Goal: Information Seeking & Learning: Learn about a topic

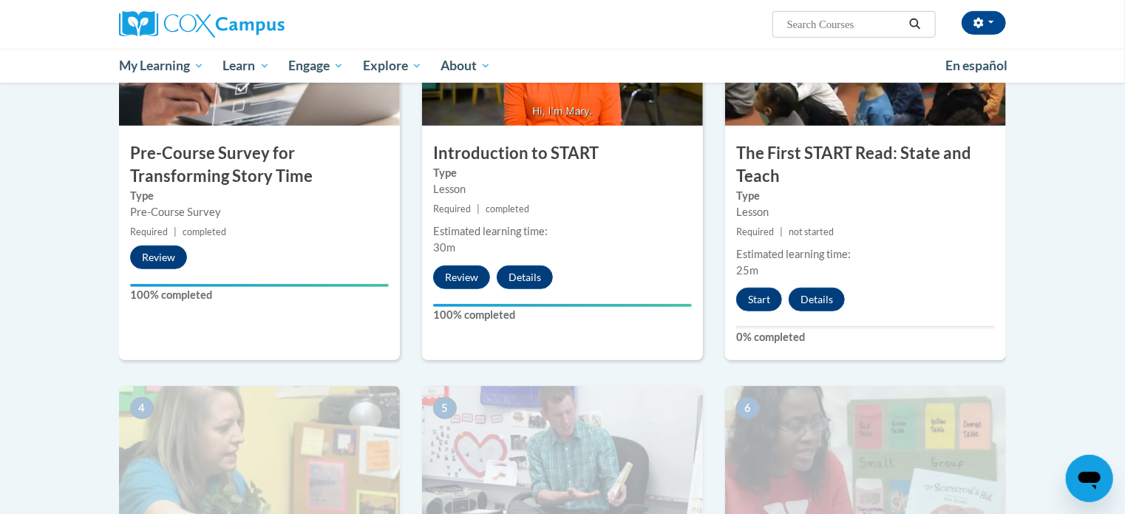
scroll to position [438, 0]
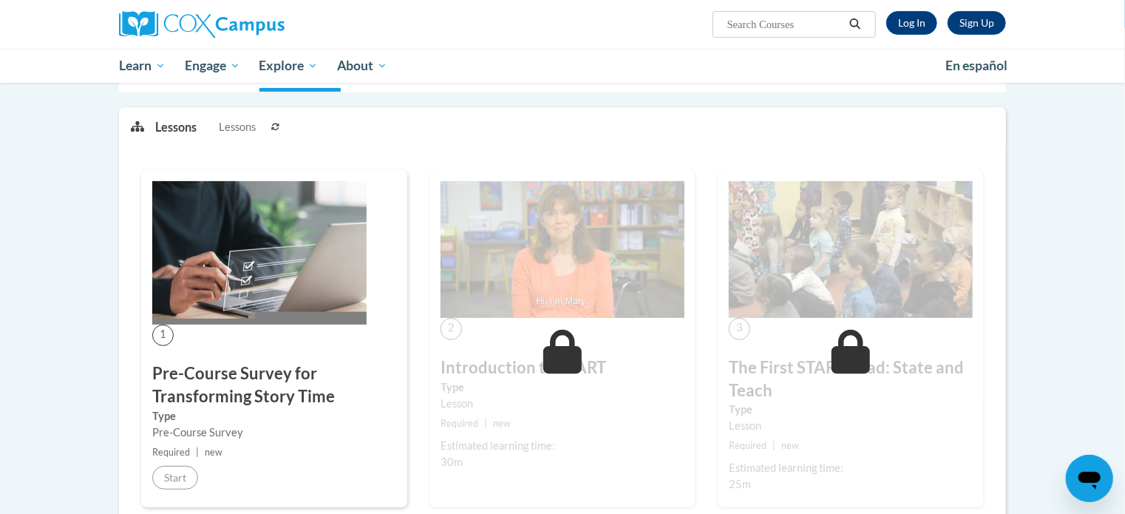
scroll to position [172, 0]
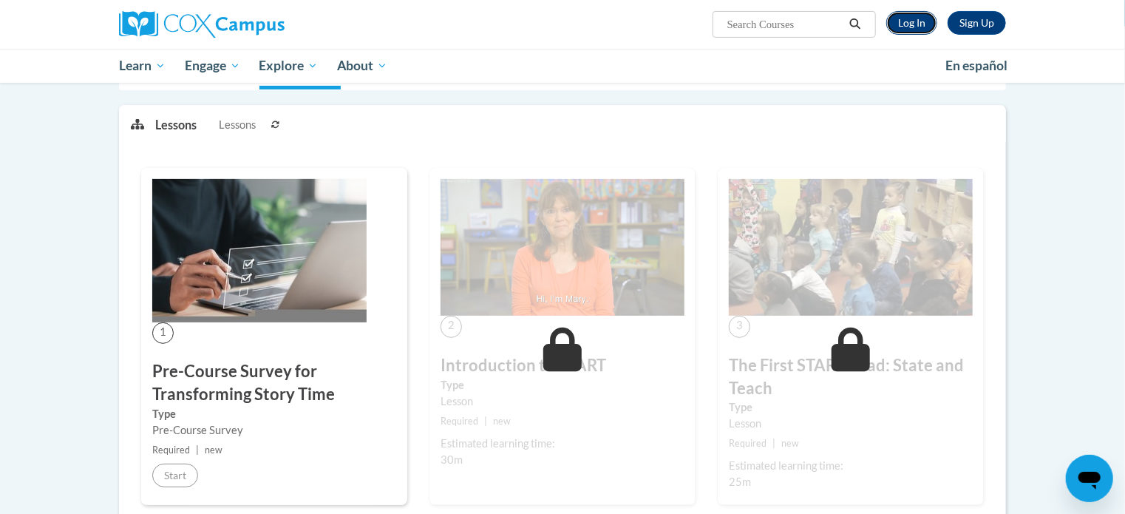
click at [909, 19] on link "Log In" at bounding box center [911, 23] width 51 height 24
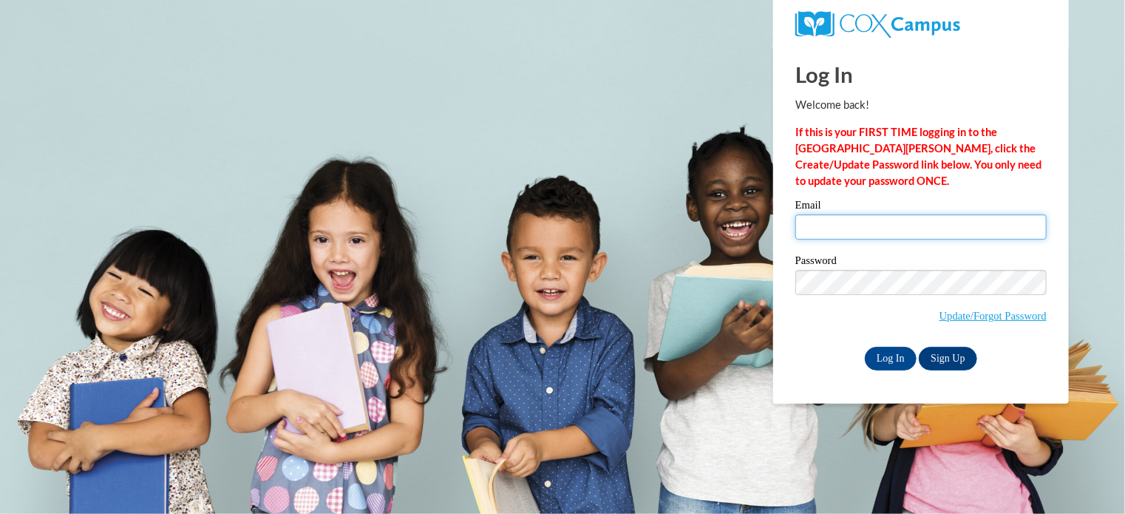
click at [860, 219] on input "Email" at bounding box center [921, 226] width 251 height 25
type input "pmatthews@stmm.org"
click at [878, 265] on label "Password" at bounding box center [921, 262] width 251 height 15
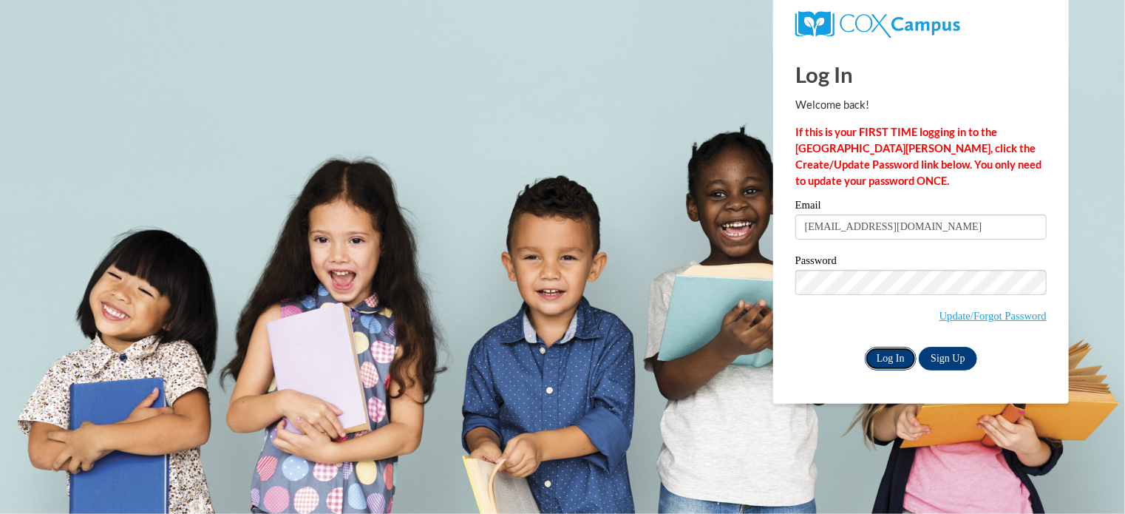
click at [899, 357] on input "Log In" at bounding box center [891, 359] width 52 height 24
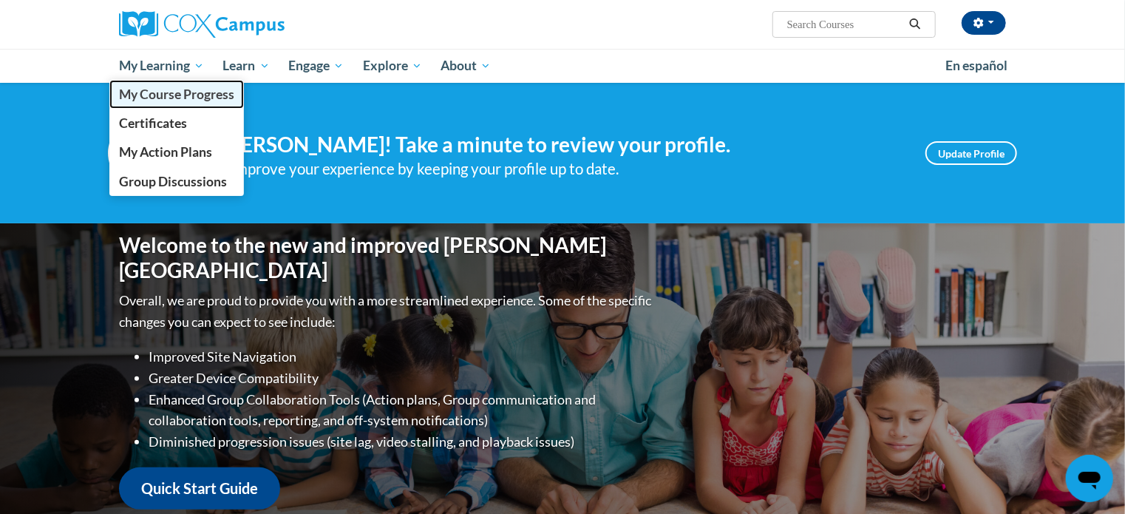
click at [196, 90] on span "My Course Progress" at bounding box center [176, 95] width 115 height 16
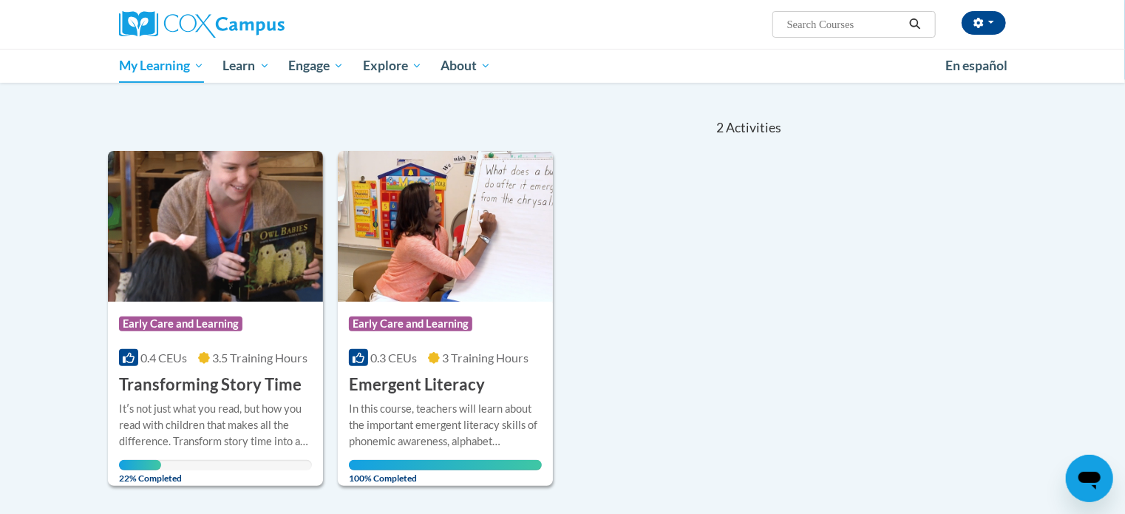
scroll to position [148, 0]
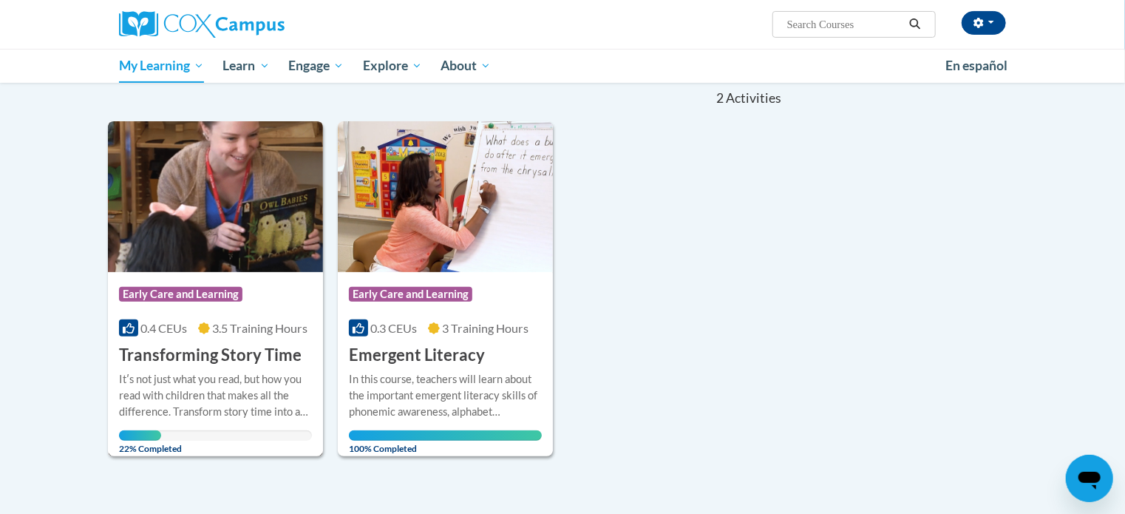
click at [225, 357] on h3 "Transforming Story Time" at bounding box center [210, 355] width 183 height 23
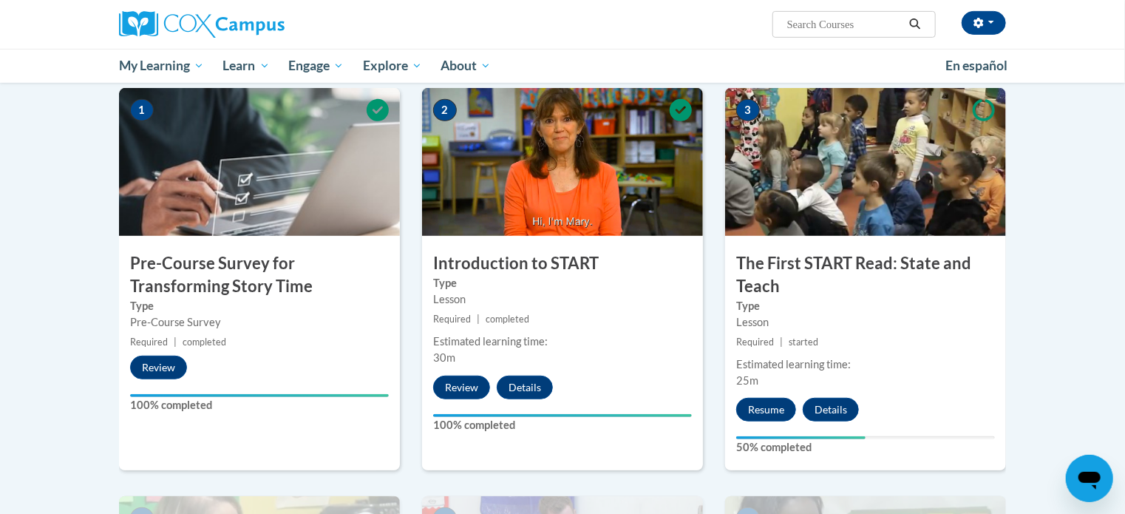
scroll to position [325, 0]
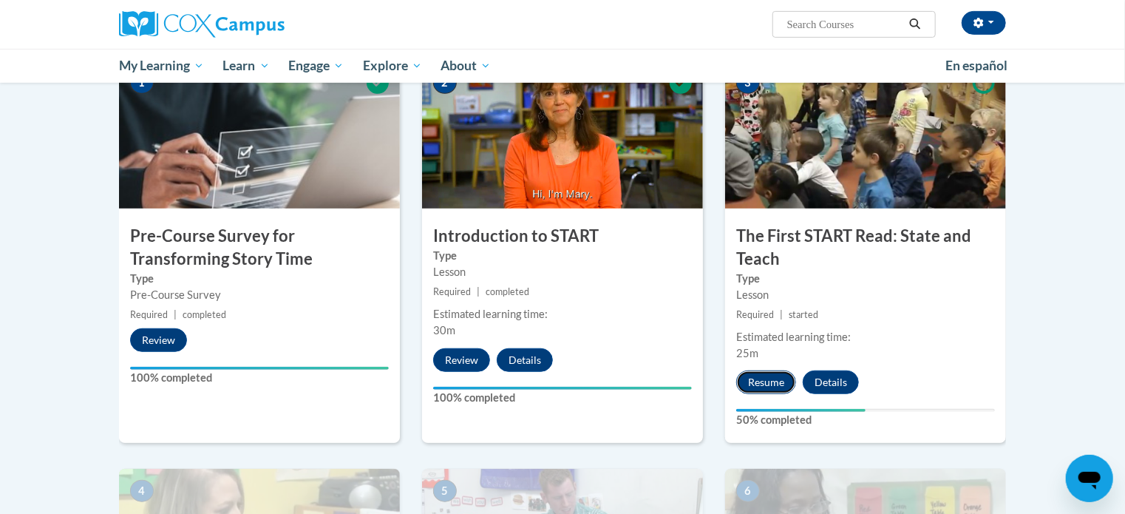
click at [757, 384] on button "Resume" at bounding box center [766, 382] width 60 height 24
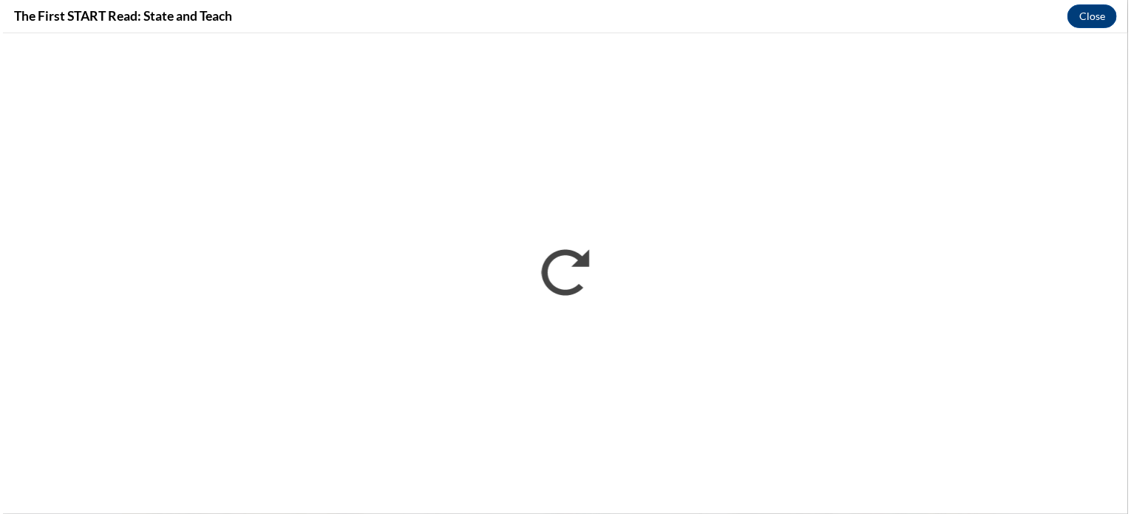
scroll to position [0, 0]
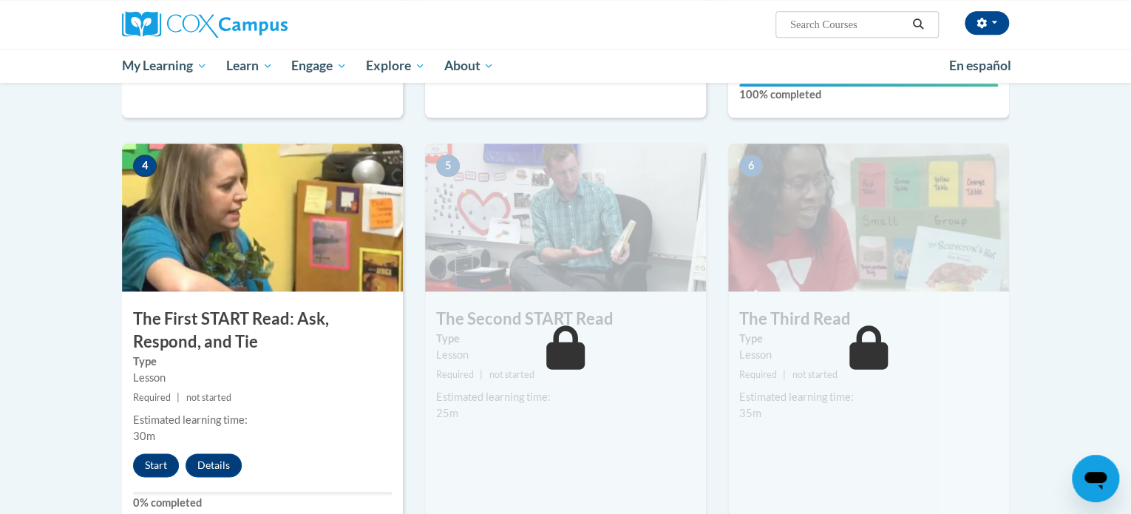
scroll to position [680, 0]
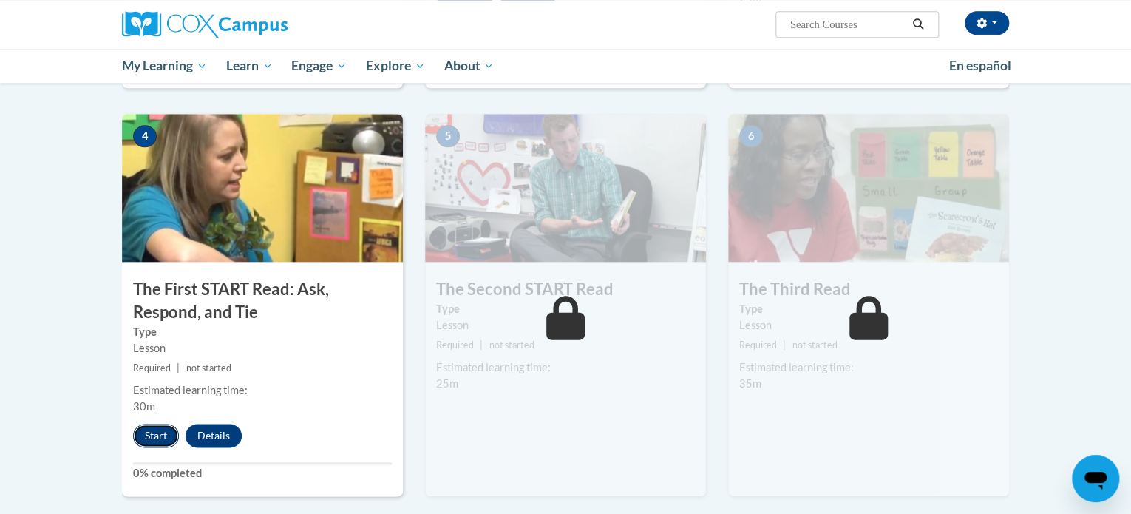
click at [164, 444] on button "Start" at bounding box center [156, 436] width 46 height 24
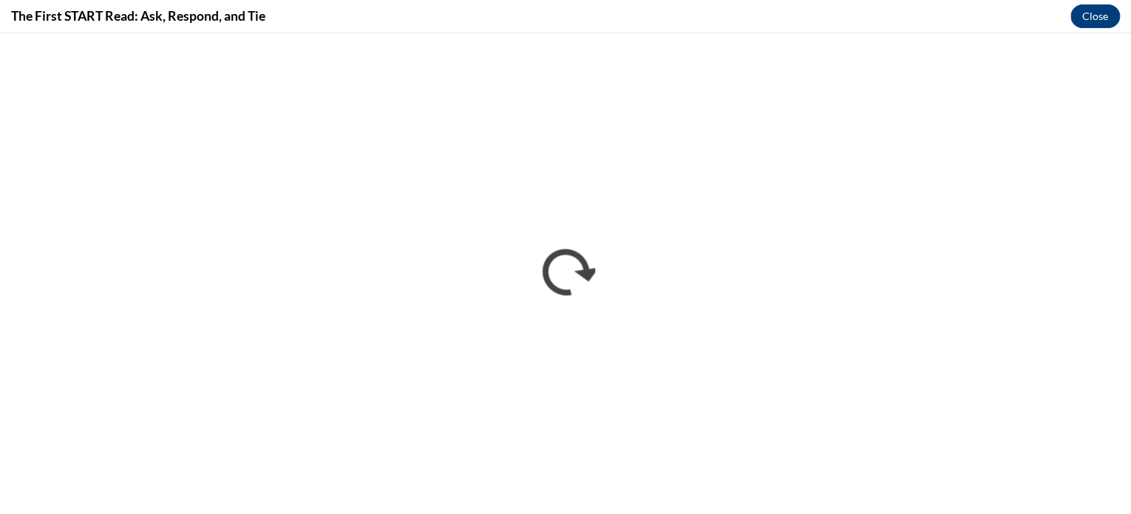
scroll to position [0, 0]
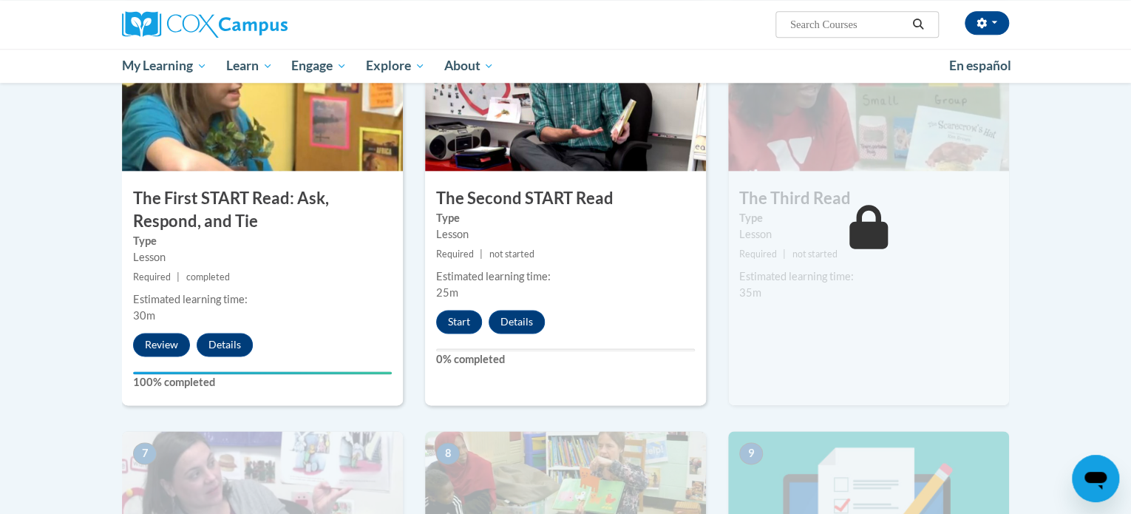
scroll to position [769, 0]
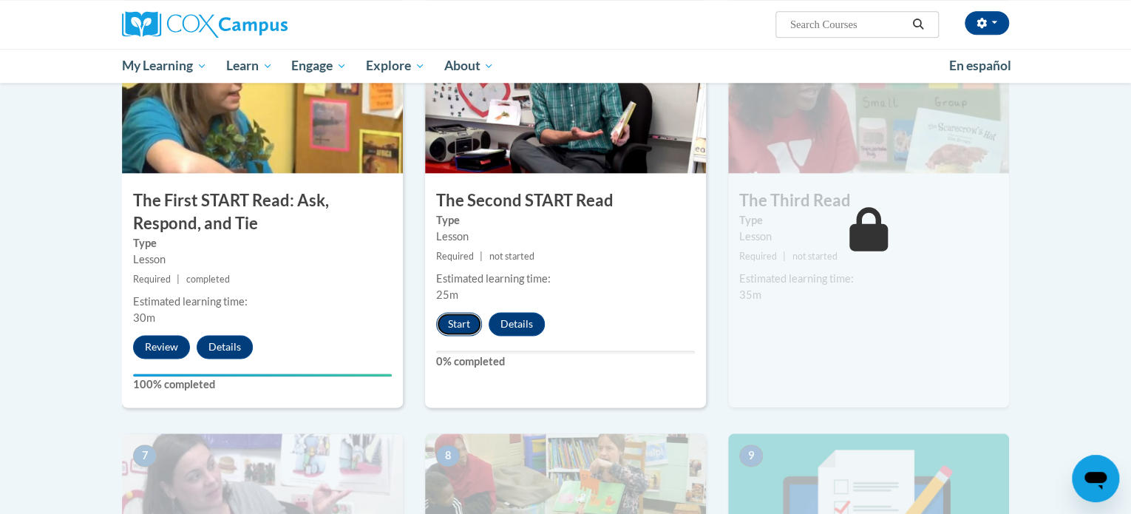
click at [455, 320] on button "Start" at bounding box center [459, 324] width 46 height 24
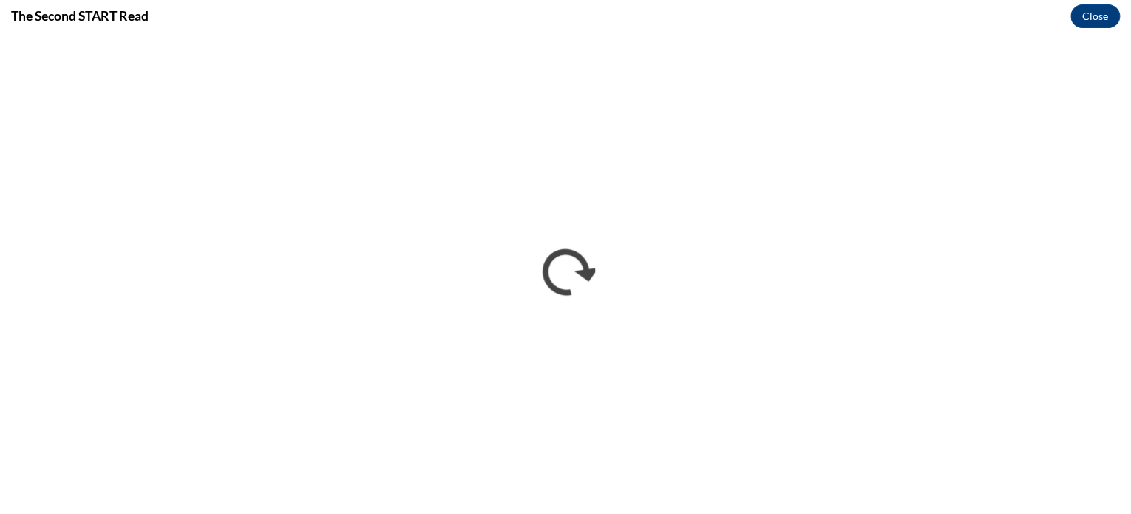
scroll to position [0, 0]
